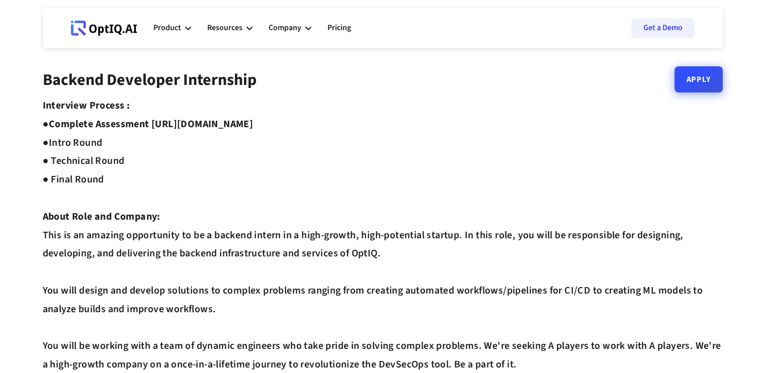
click at [713, 80] on link "Apply" at bounding box center [698, 79] width 48 height 26
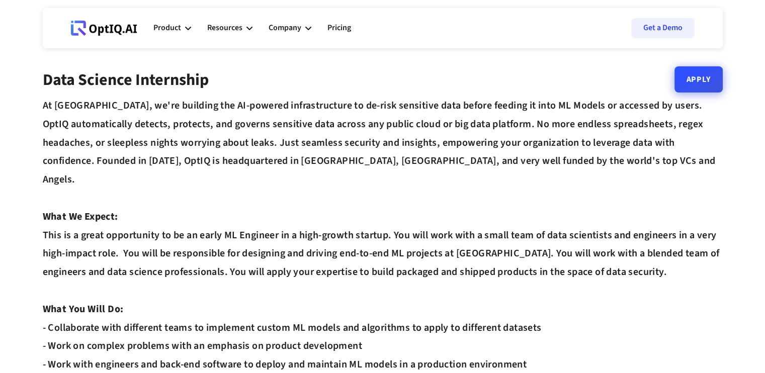
click at [690, 76] on link "Apply" at bounding box center [698, 79] width 48 height 26
